Goal: Information Seeking & Learning: Learn about a topic

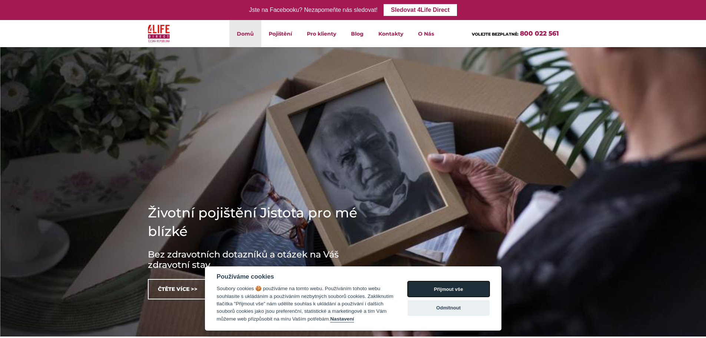
click at [462, 288] on button "Přijmout vše" at bounding box center [449, 289] width 82 height 16
checkbox input "true"
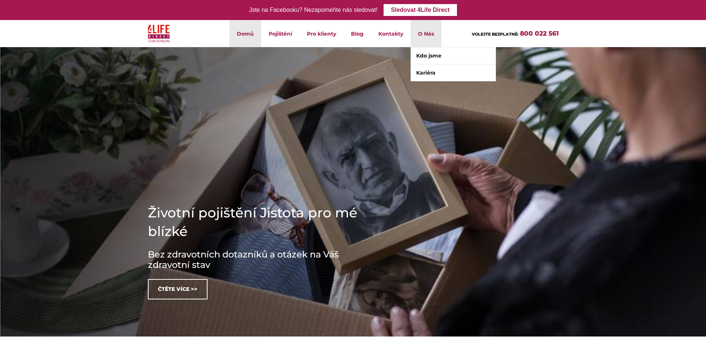
click at [418, 34] on li "O Nás Kdo jsme Kariéra" at bounding box center [426, 33] width 31 height 27
click at [430, 59] on link "Kdo jsme" at bounding box center [453, 55] width 85 height 17
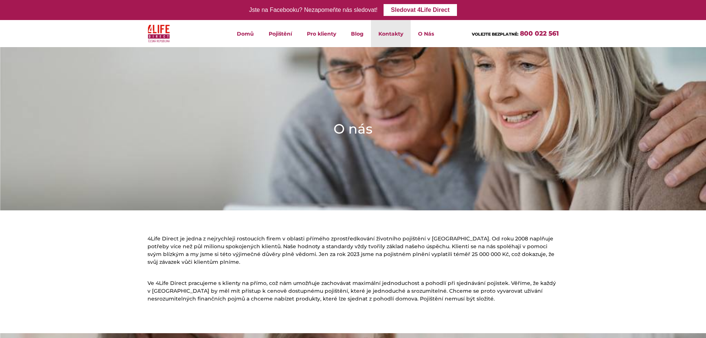
click at [396, 32] on link "Kontakty" at bounding box center [391, 33] width 40 height 27
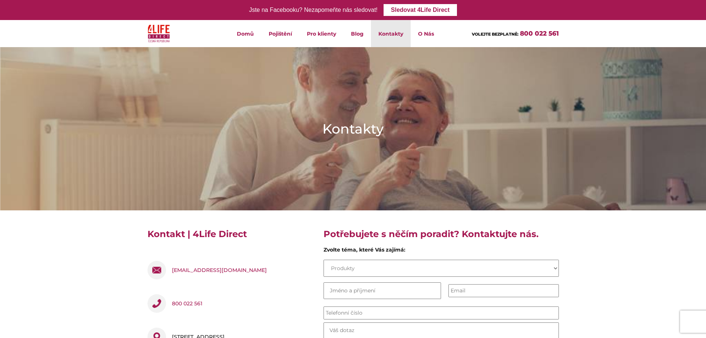
click at [400, 276] on select "Produkty Pojistná smlouva Pojistná událost O společnosti Práce Názor nebo nápad" at bounding box center [441, 267] width 235 height 17
click at [400, 269] on select "Produkty Pojistná smlouva Pojistná událost O společnosti Práce Názor nebo nápad" at bounding box center [441, 267] width 235 height 17
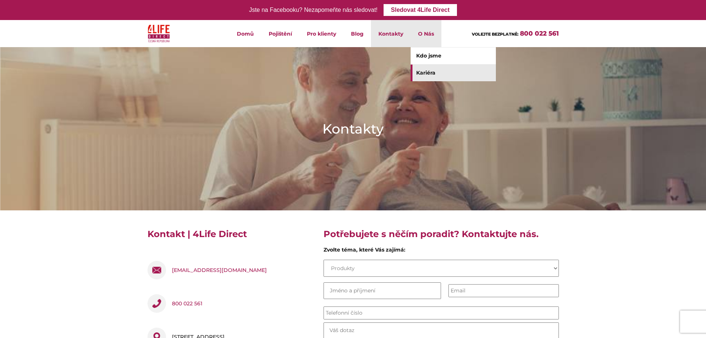
click at [431, 70] on link "Kariéra" at bounding box center [453, 72] width 85 height 17
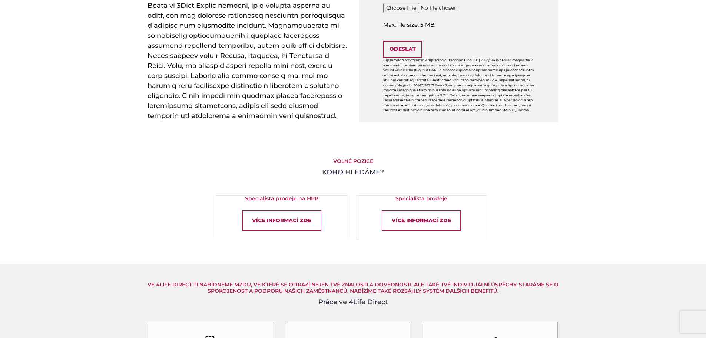
scroll to position [371, 0]
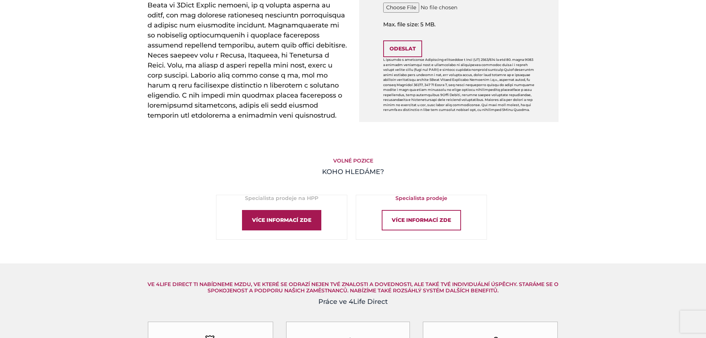
click at [302, 230] on div "Více informací zde" at bounding box center [281, 220] width 79 height 20
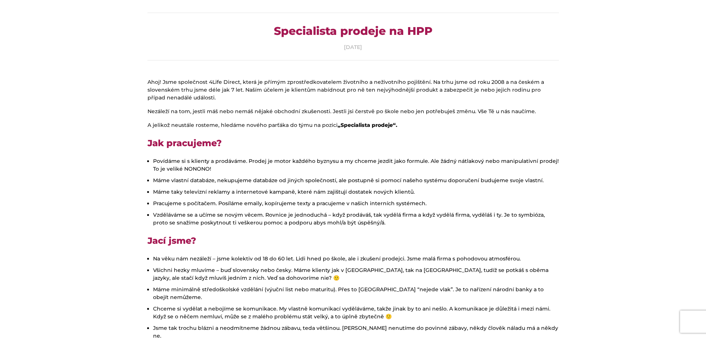
scroll to position [74, 0]
